Goal: Information Seeking & Learning: Understand process/instructions

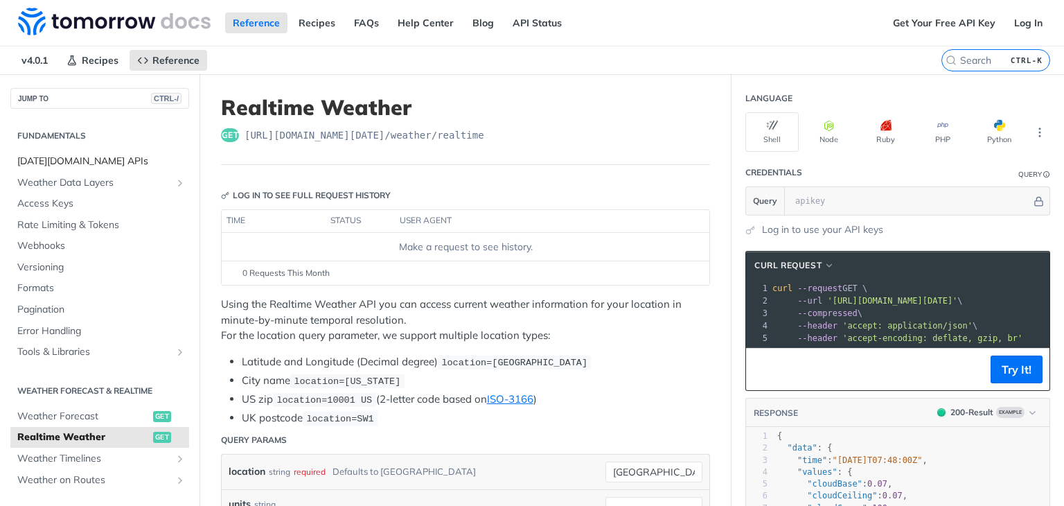
click at [78, 155] on span "[DATE][DOMAIN_NAME] APIs" at bounding box center [101, 162] width 168 height 14
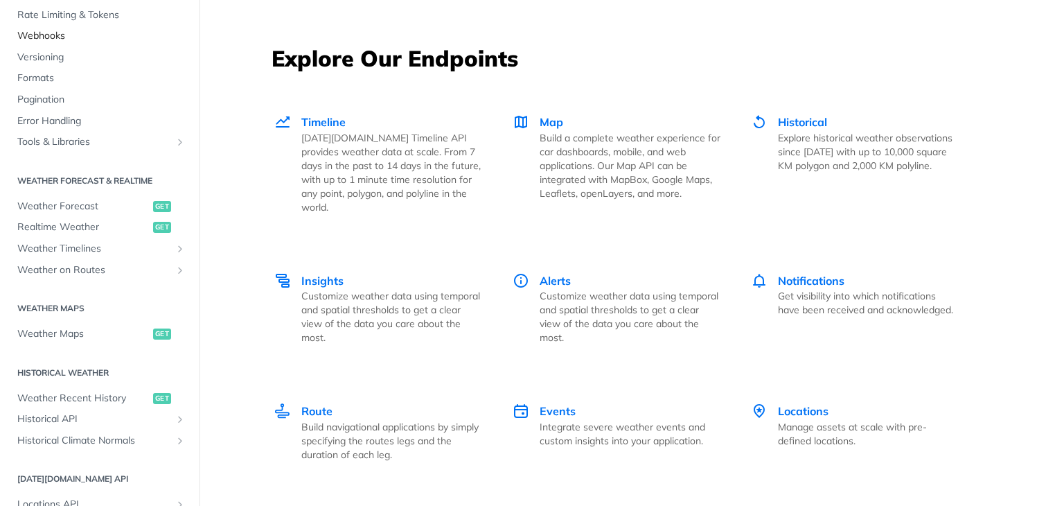
scroll to position [138, 0]
click at [96, 226] on span "Realtime Weather" at bounding box center [83, 225] width 132 height 14
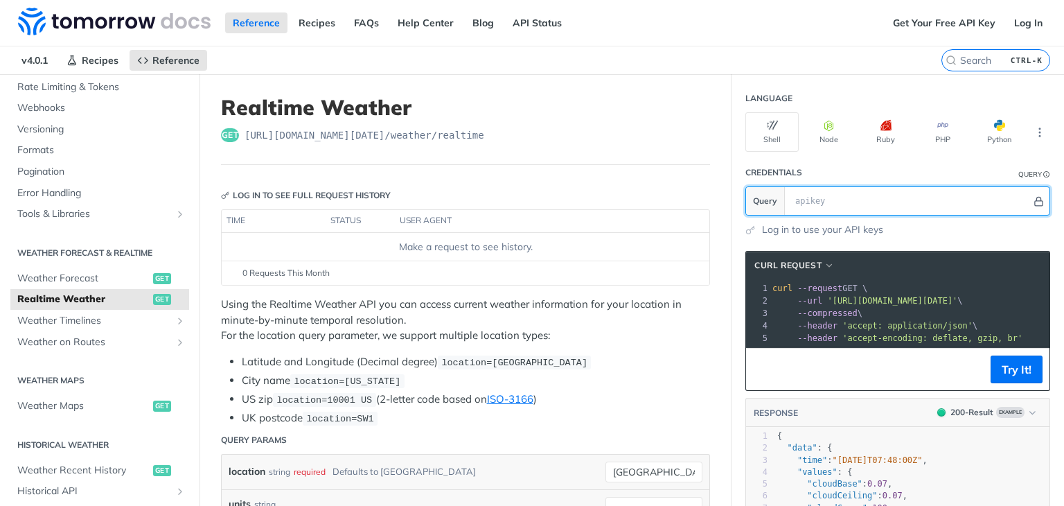
click at [1034, 200] on icon "Hide" at bounding box center [1039, 201] width 10 height 10
click at [1035, 200] on icon "Show" at bounding box center [1040, 201] width 10 height 10
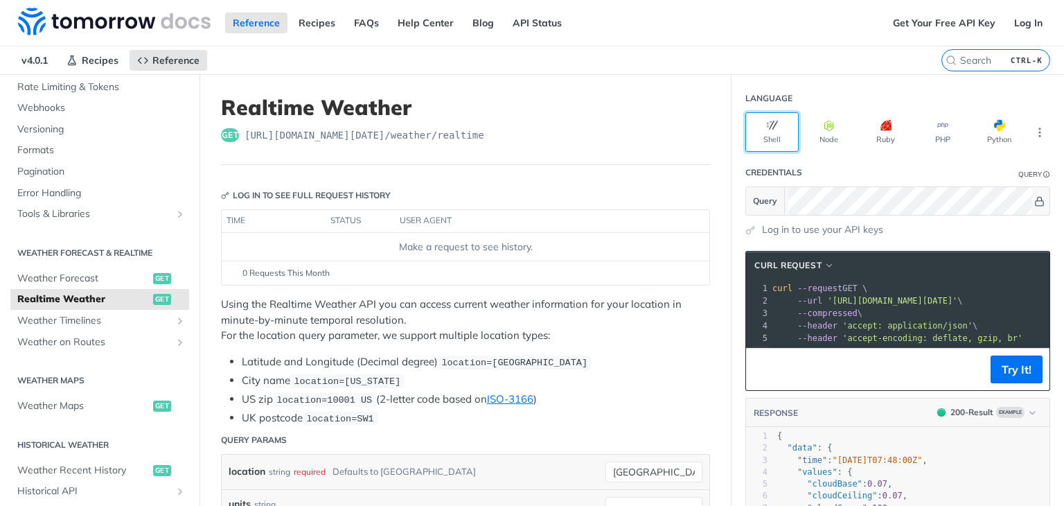
click at [768, 118] on button "Shell" at bounding box center [772, 132] width 53 height 40
click at [471, 240] on div "Make a request to see history." at bounding box center [465, 247] width 477 height 15
click at [934, 10] on div "Get Your Free API Key Log In" at bounding box center [975, 23] width 179 height 46
click at [933, 15] on link "Get Your Free API Key" at bounding box center [945, 22] width 118 height 21
click at [961, 23] on link "Get Your Free API Key" at bounding box center [945, 22] width 118 height 21
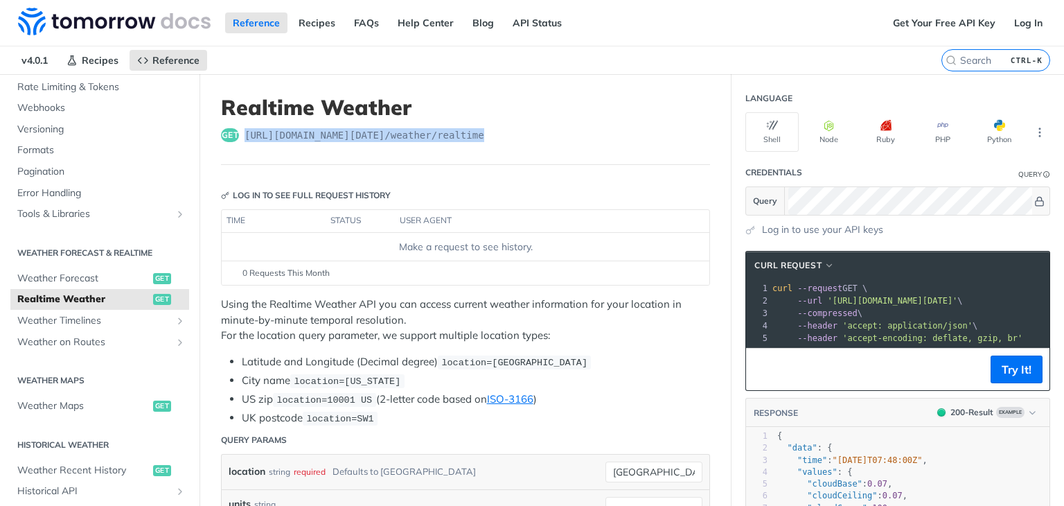
drag, startPoint x: 243, startPoint y: 130, endPoint x: 538, endPoint y: 123, distance: 295.3
click at [538, 123] on header "Realtime Weather get [URL][DOMAIN_NAME][DATE] /weather/realtime" at bounding box center [465, 130] width 489 height 70
copy span "[URL][DOMAIN_NAME][DATE] /weather/realtime"
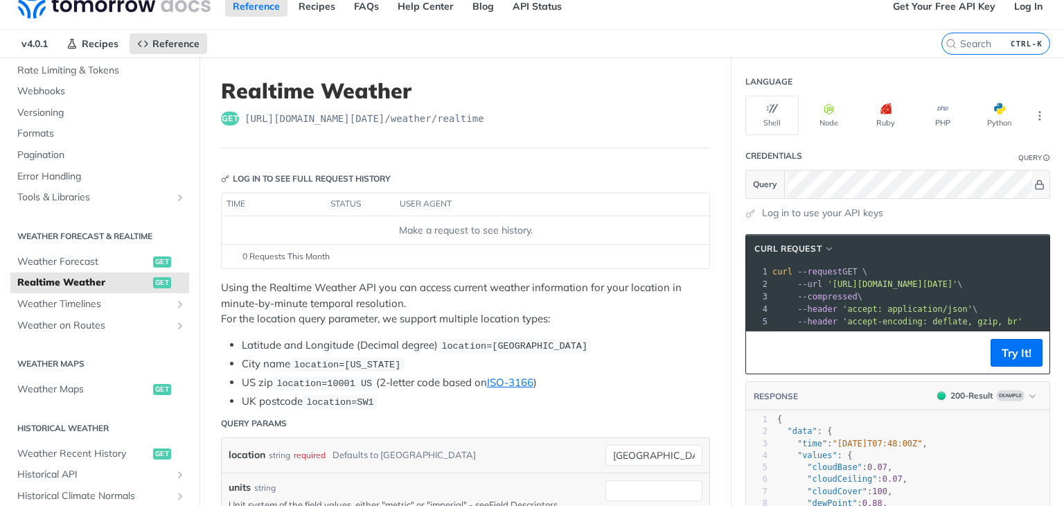
click at [570, 195] on th "user agent" at bounding box center [538, 204] width 287 height 22
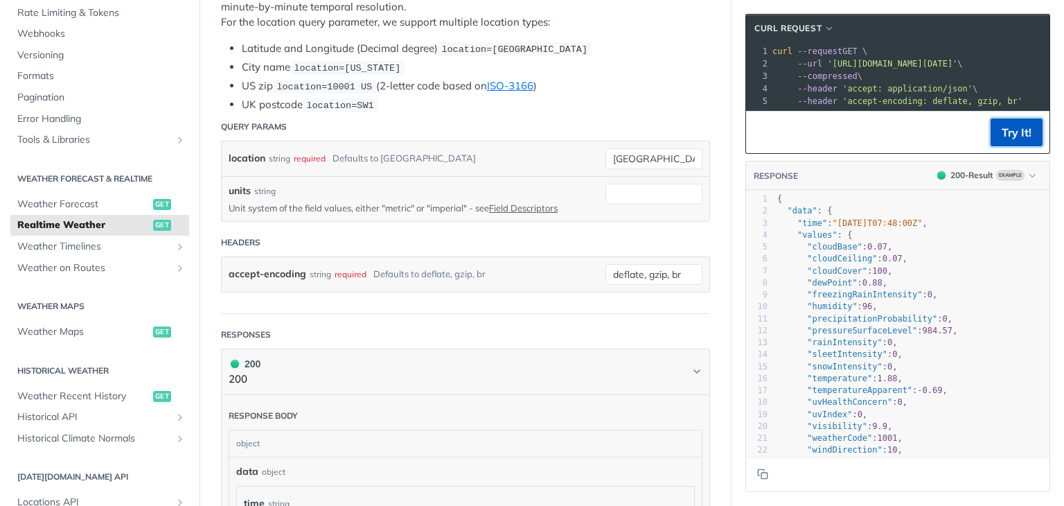
click at [1000, 144] on button "Try It!" at bounding box center [1017, 133] width 52 height 28
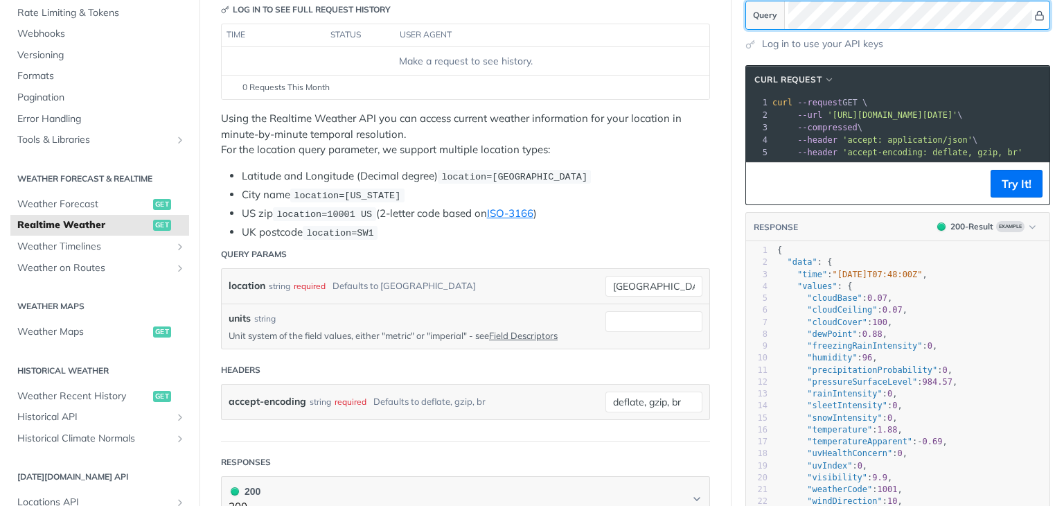
scroll to position [103, 0]
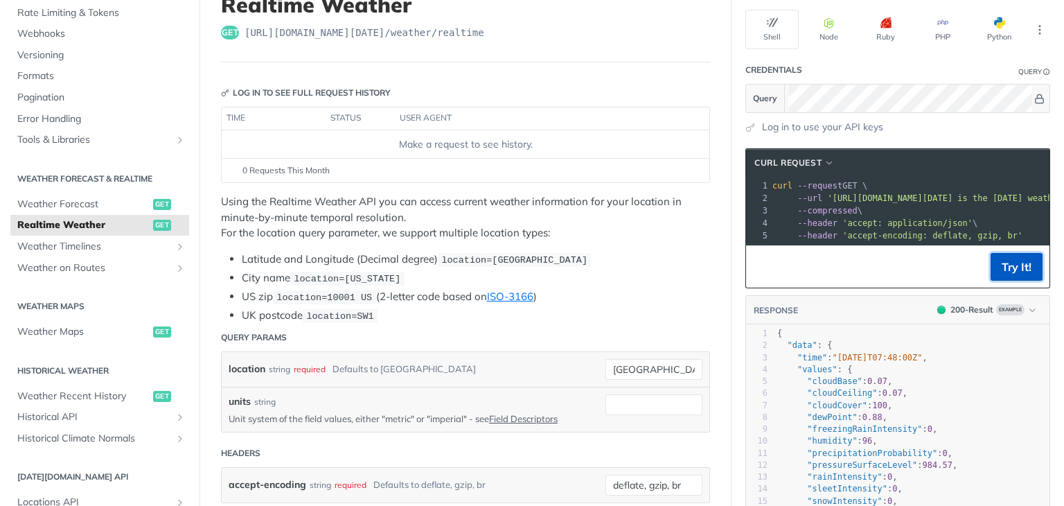
click at [1003, 275] on button "Try It!" at bounding box center [1017, 267] width 52 height 28
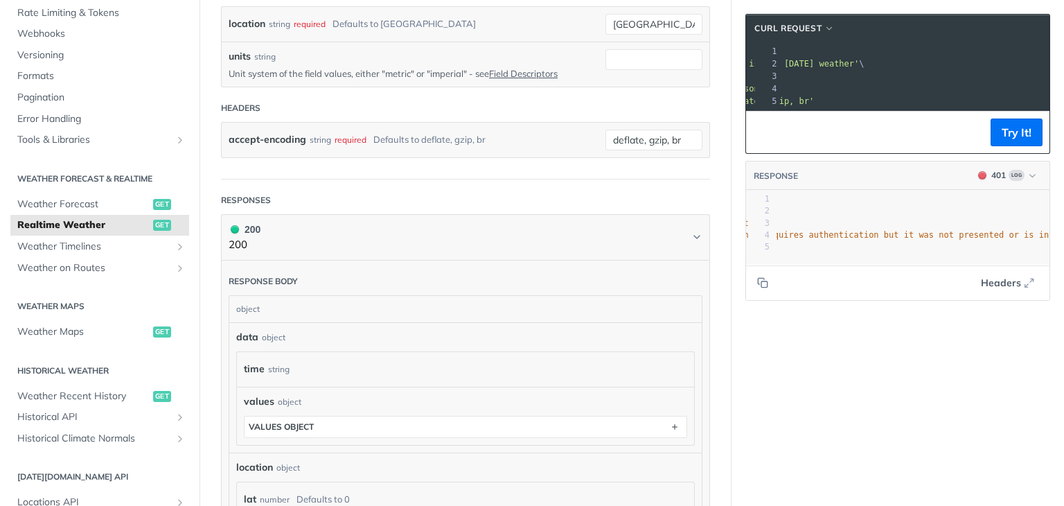
scroll to position [470, 0]
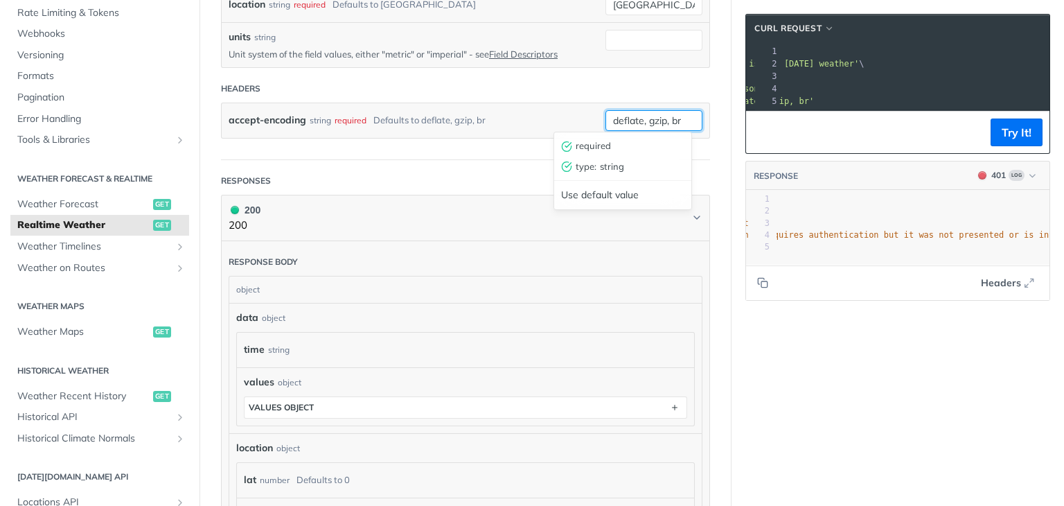
click at [682, 118] on input "deflate, gzip, br" at bounding box center [654, 120] width 97 height 21
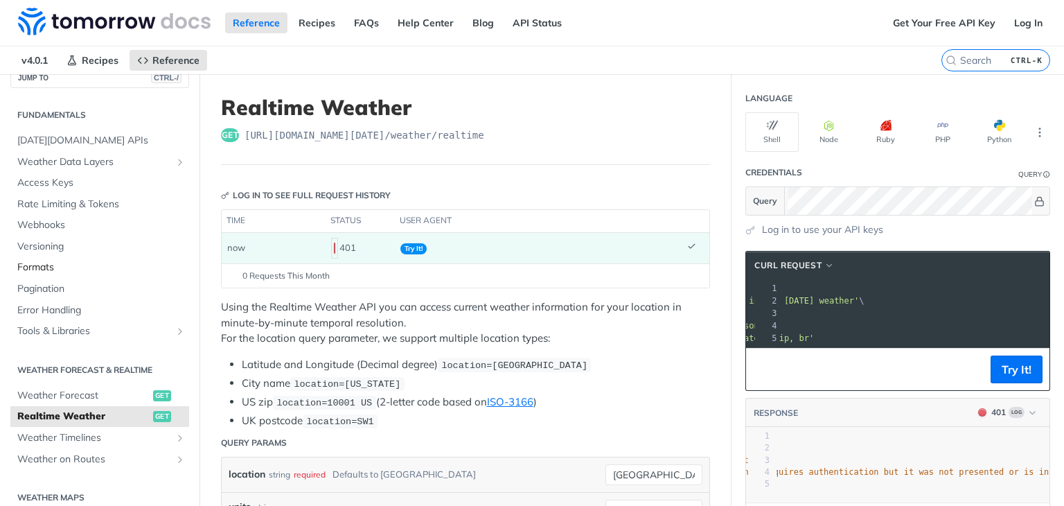
scroll to position [22, 0]
click at [83, 140] on span "[DATE][DOMAIN_NAME] APIs" at bounding box center [101, 139] width 168 height 14
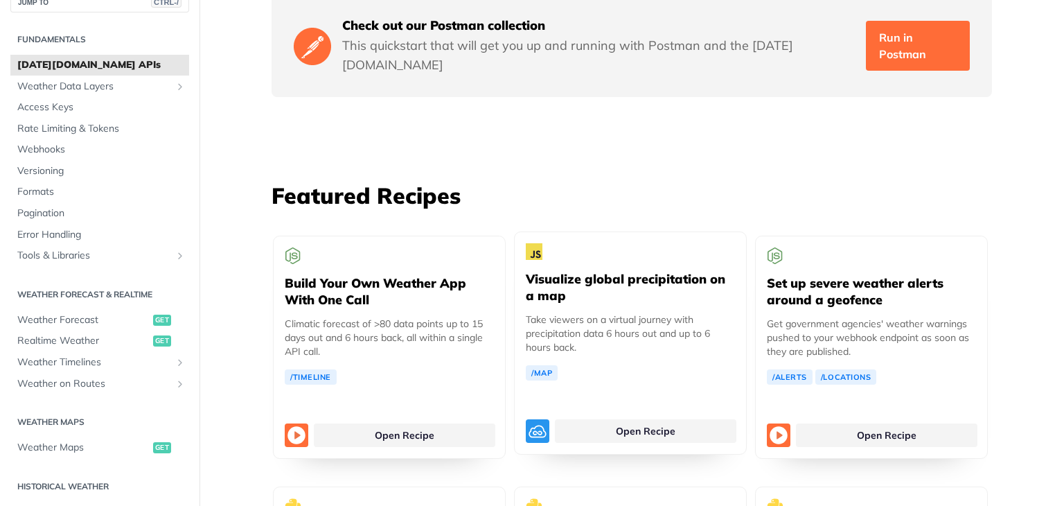
scroll to position [2412, 0]
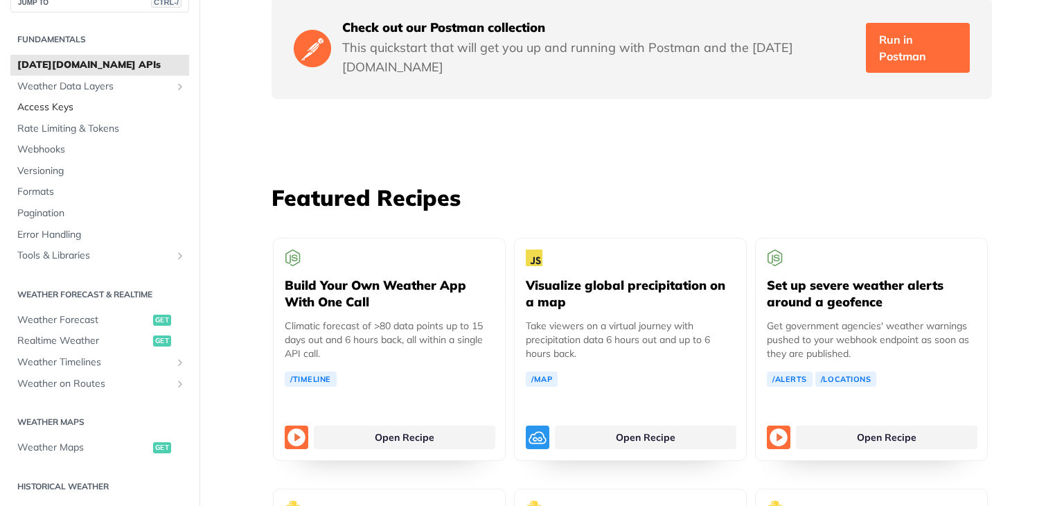
click at [90, 105] on span "Access Keys" at bounding box center [101, 107] width 168 height 14
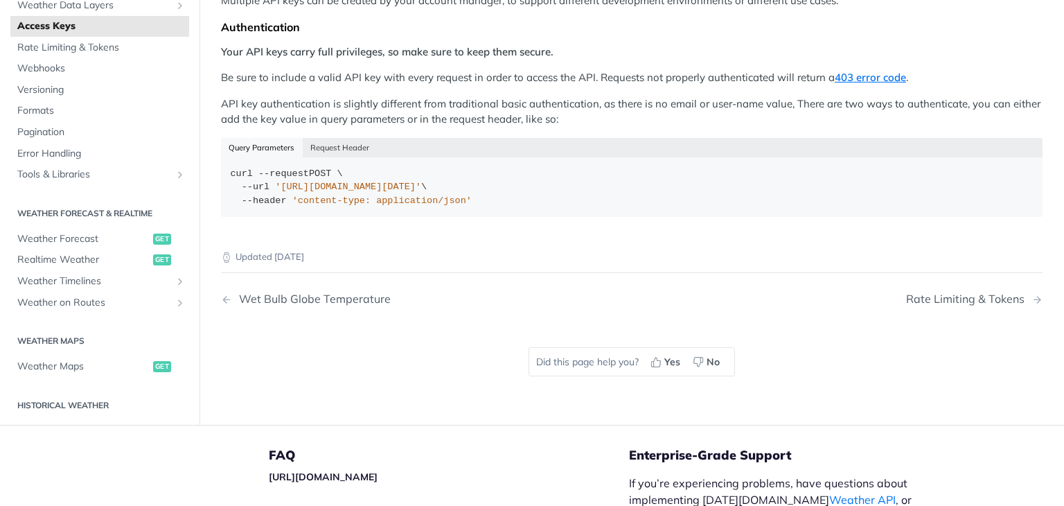
scroll to position [281, 0]
